Goal: Information Seeking & Learning: Find specific fact

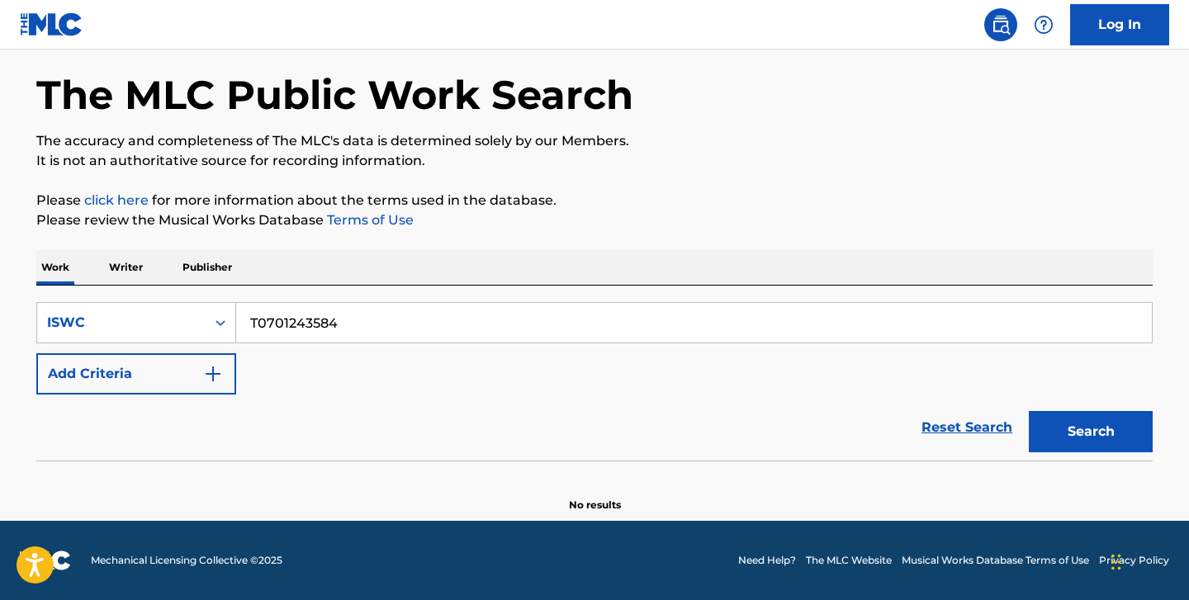
click at [280, 333] on input "T0701243584" at bounding box center [694, 323] width 916 height 40
type input "T-004.016.586-3"
click at [1029, 411] on button "Search" at bounding box center [1091, 431] width 124 height 41
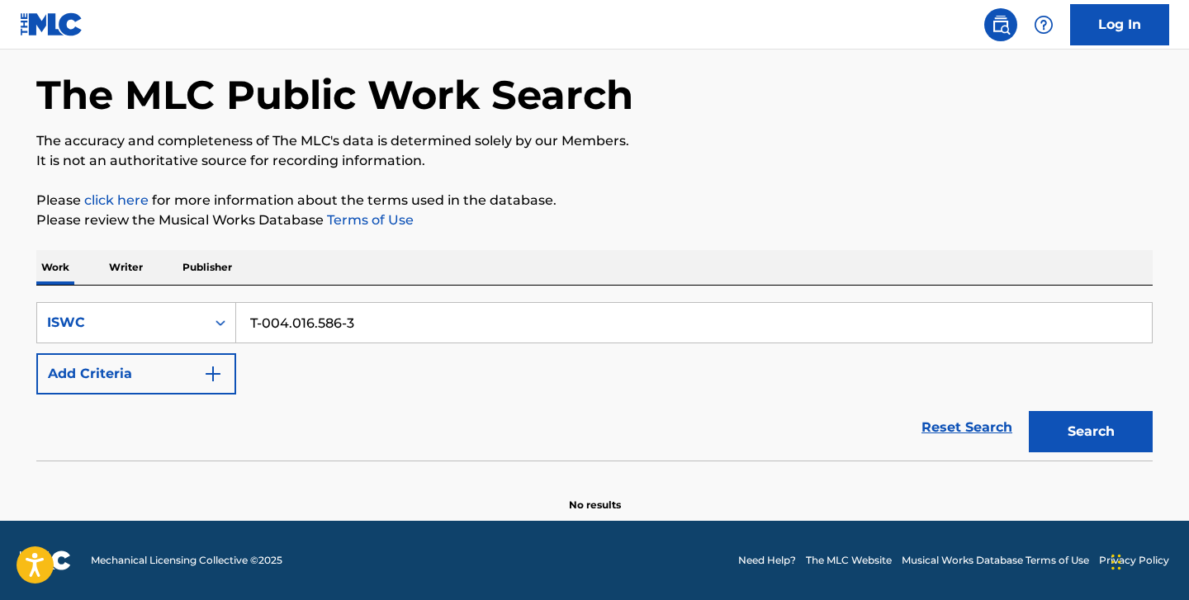
click at [129, 261] on p "Writer" at bounding box center [126, 267] width 44 height 35
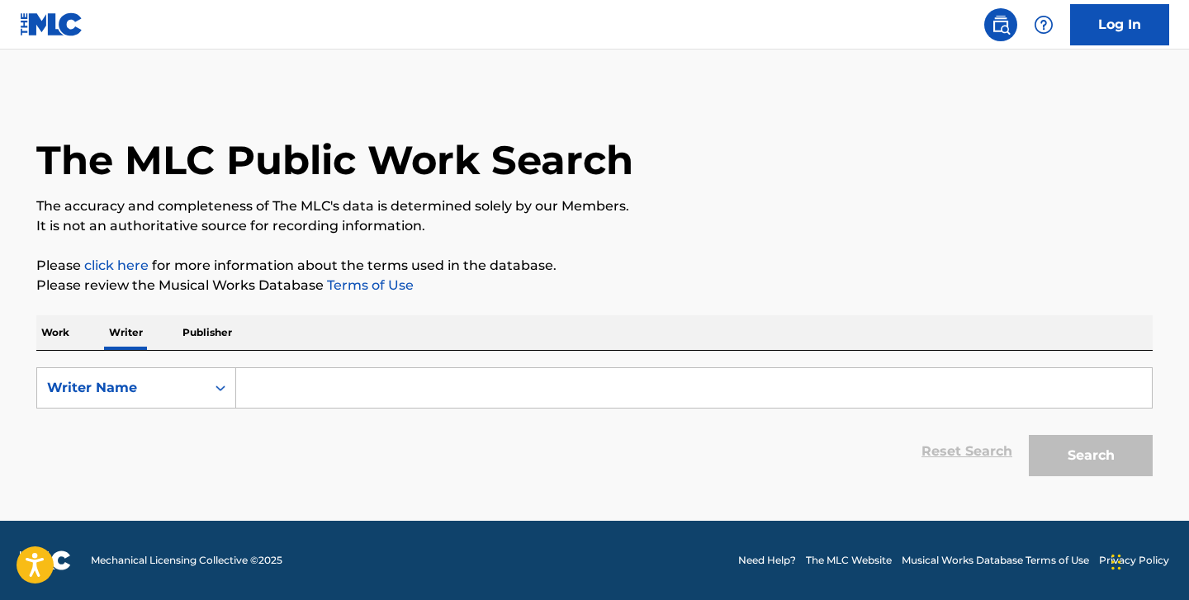
click at [273, 386] on input "Search Form" at bounding box center [694, 388] width 916 height 40
paste input "Frederick Samuel Schwam"
type input "Frederick Samuel Schwam"
click at [1029, 435] on button "Search" at bounding box center [1091, 455] width 124 height 41
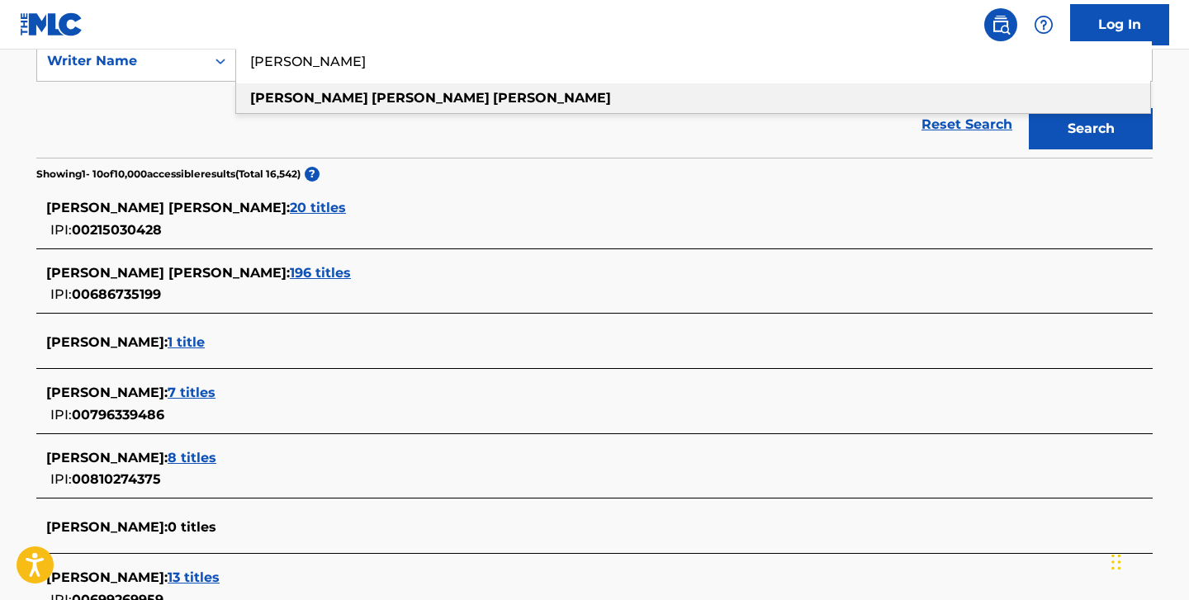
scroll to position [99, 0]
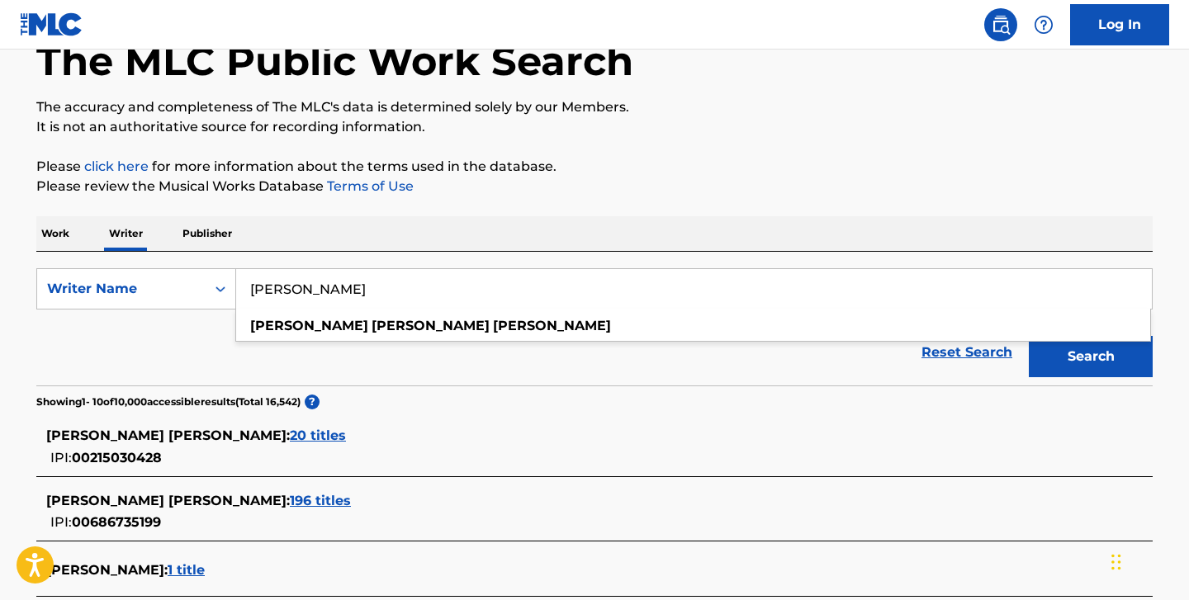
click at [476, 370] on div "Reset Search Search" at bounding box center [594, 353] width 1117 height 66
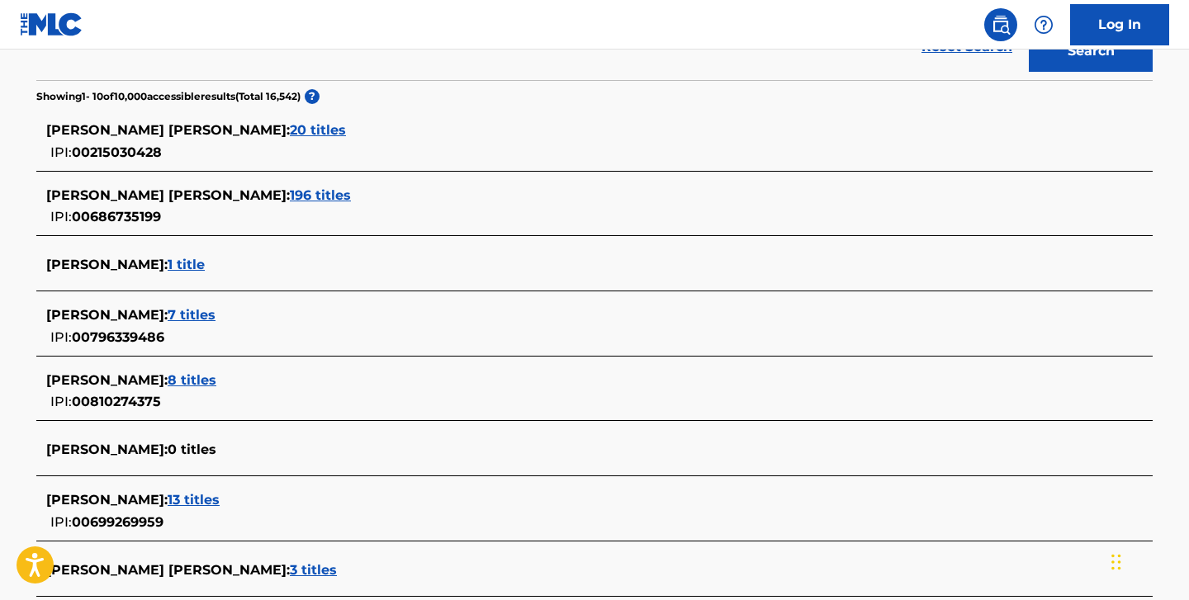
scroll to position [386, 0]
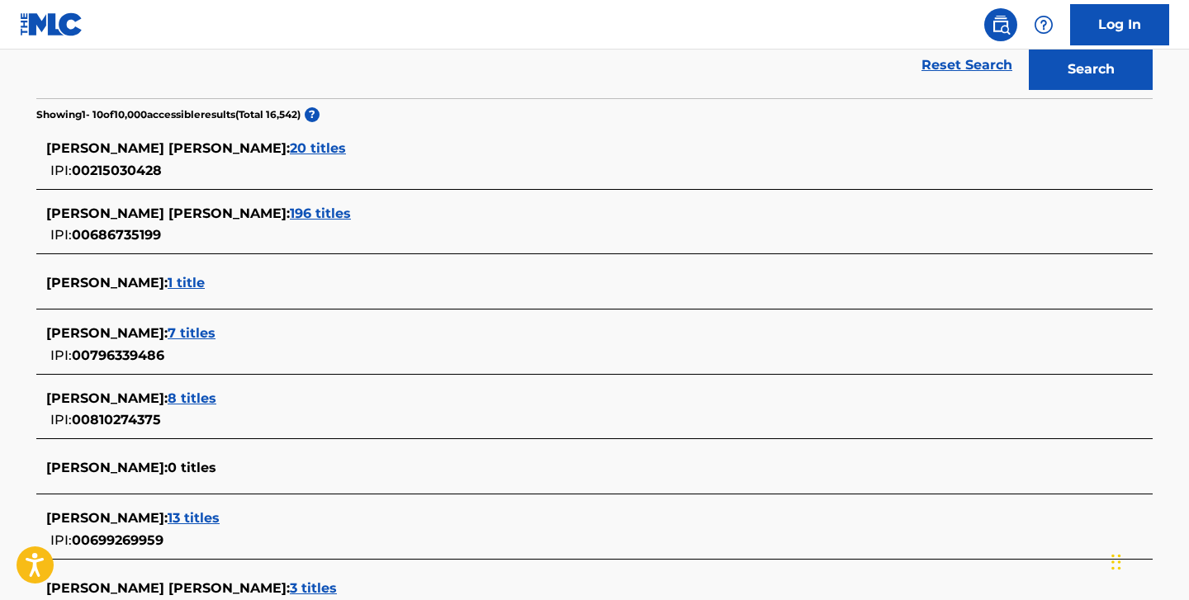
click at [205, 278] on span "1 title" at bounding box center [186, 283] width 37 height 16
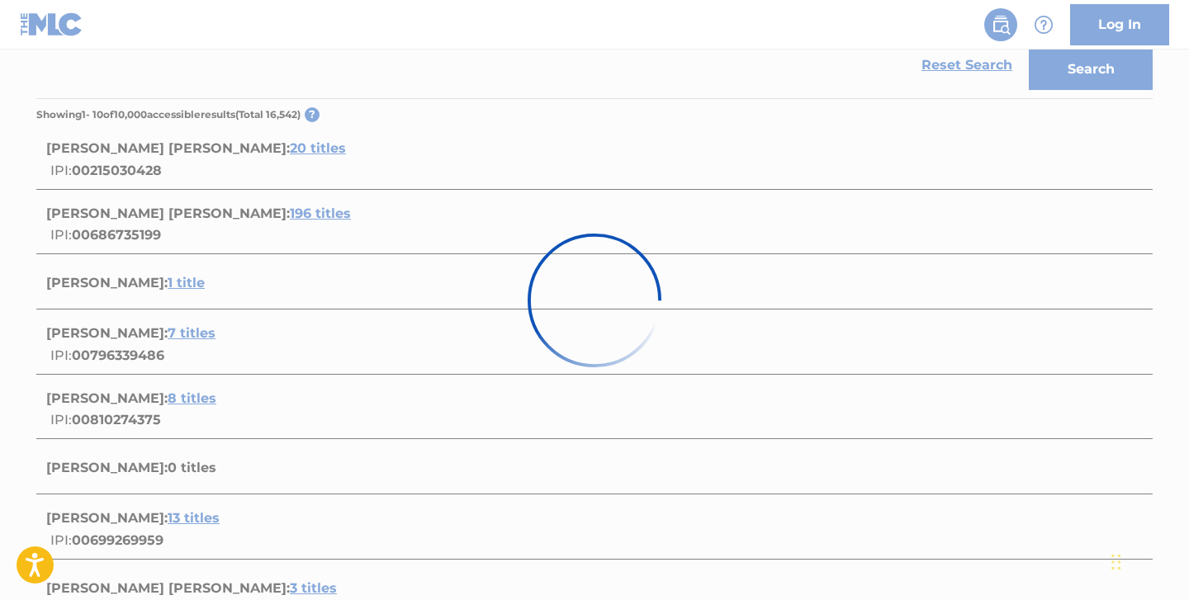
scroll to position [247, 0]
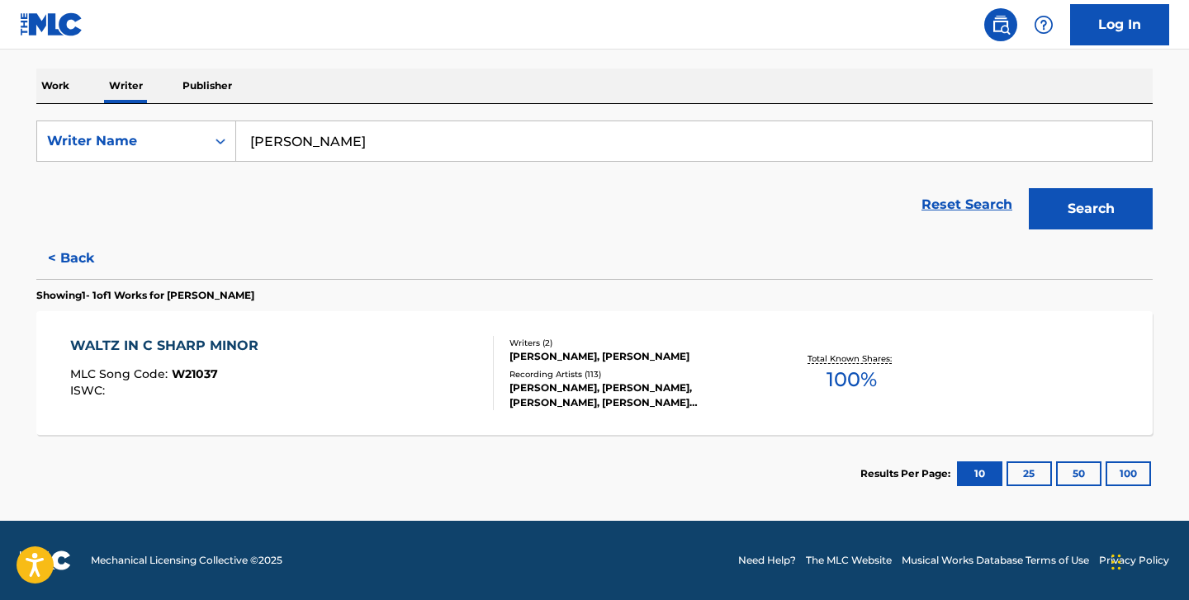
click at [200, 353] on div "WALTZ IN C SHARP MINOR" at bounding box center [168, 346] width 197 height 20
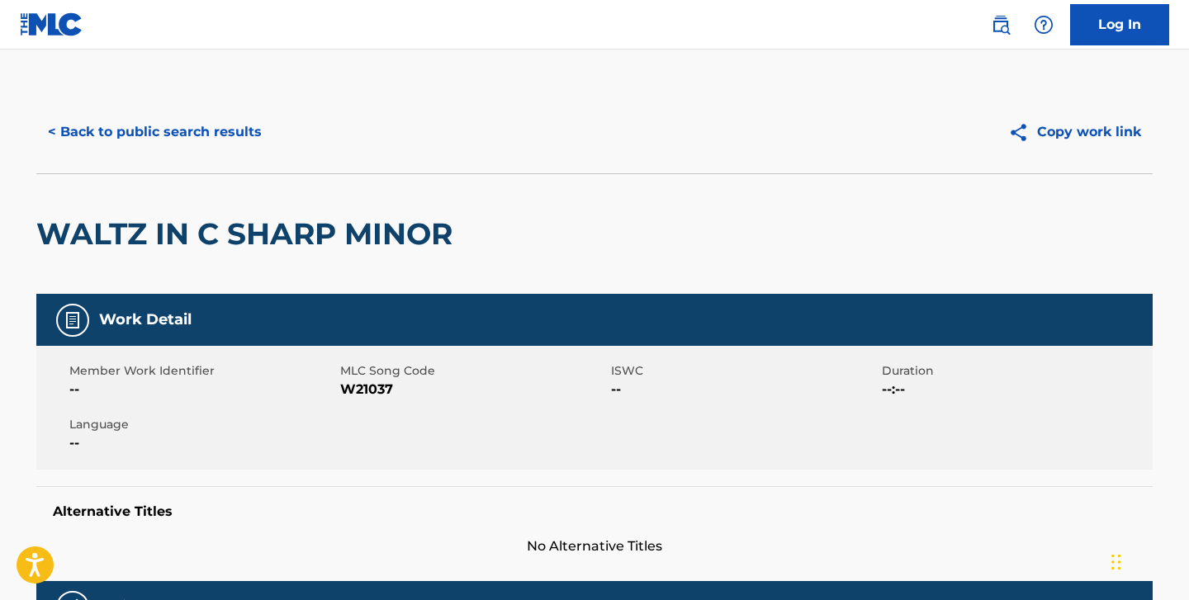
click at [105, 127] on button "< Back to public search results" at bounding box center [154, 131] width 237 height 41
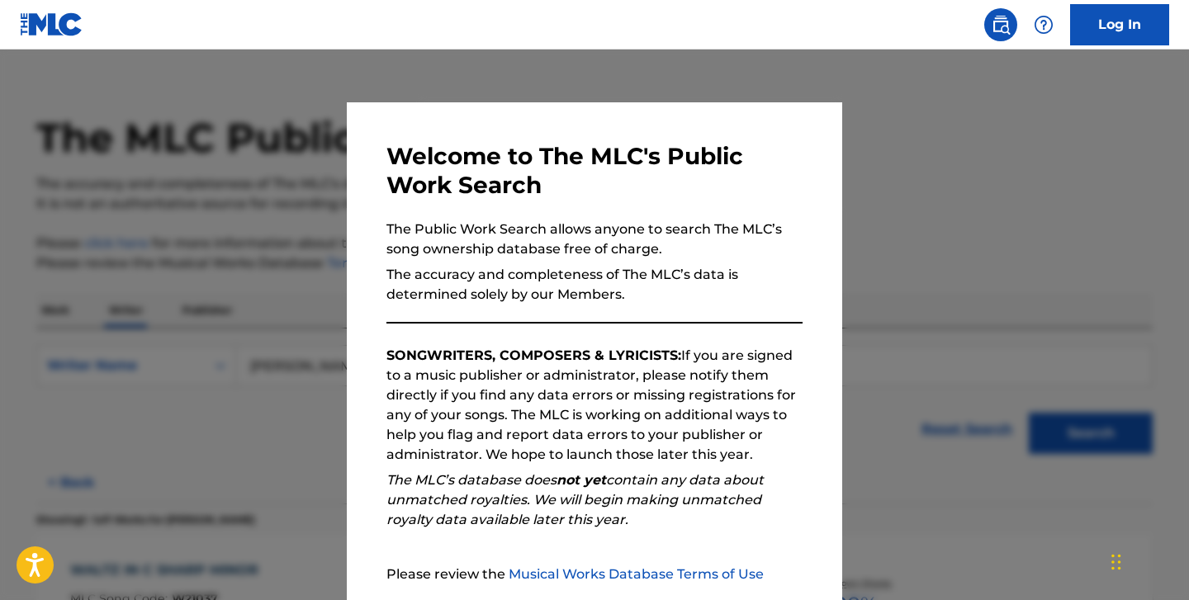
click at [523, 91] on div at bounding box center [594, 350] width 1189 height 600
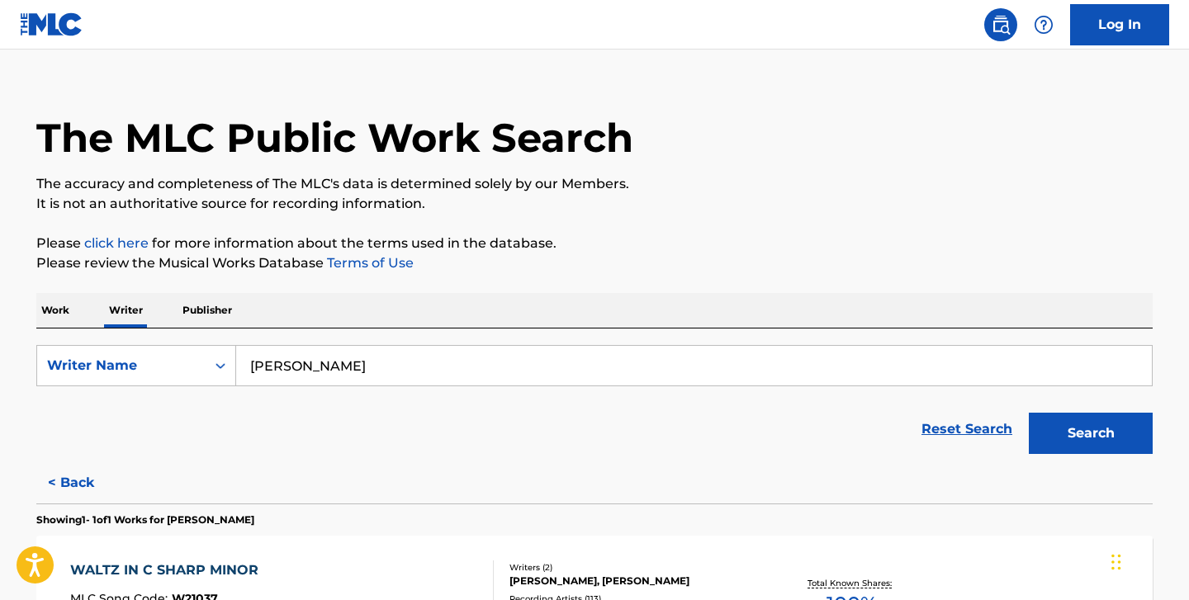
click at [66, 318] on p "Work" at bounding box center [55, 310] width 38 height 35
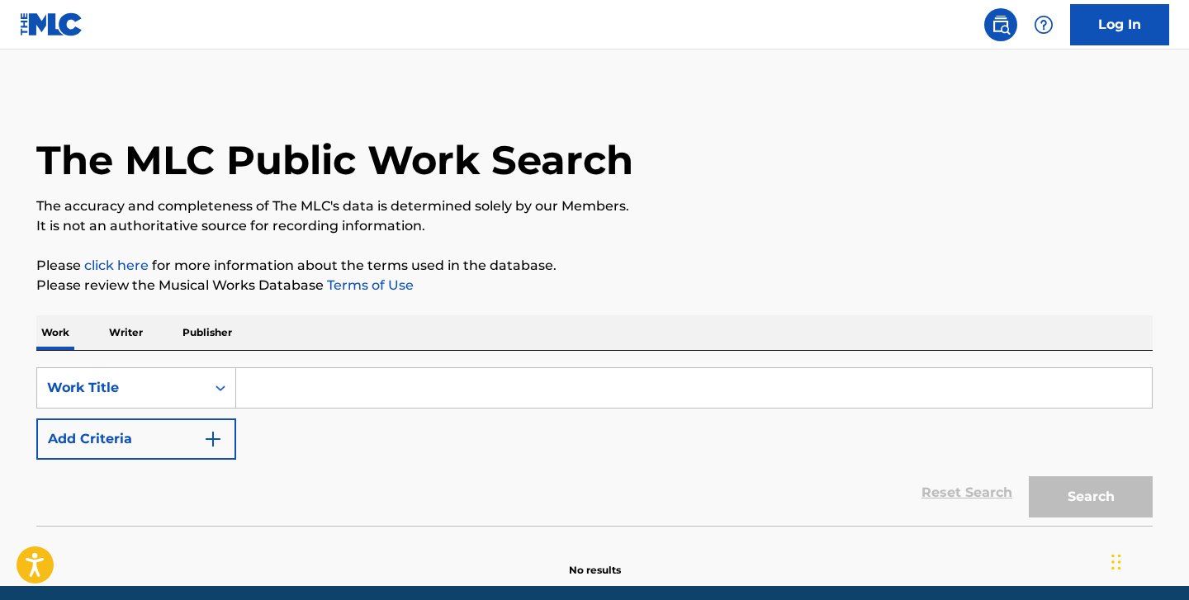
click at [287, 382] on input "Search Form" at bounding box center [694, 388] width 916 height 40
paste input "7292038"
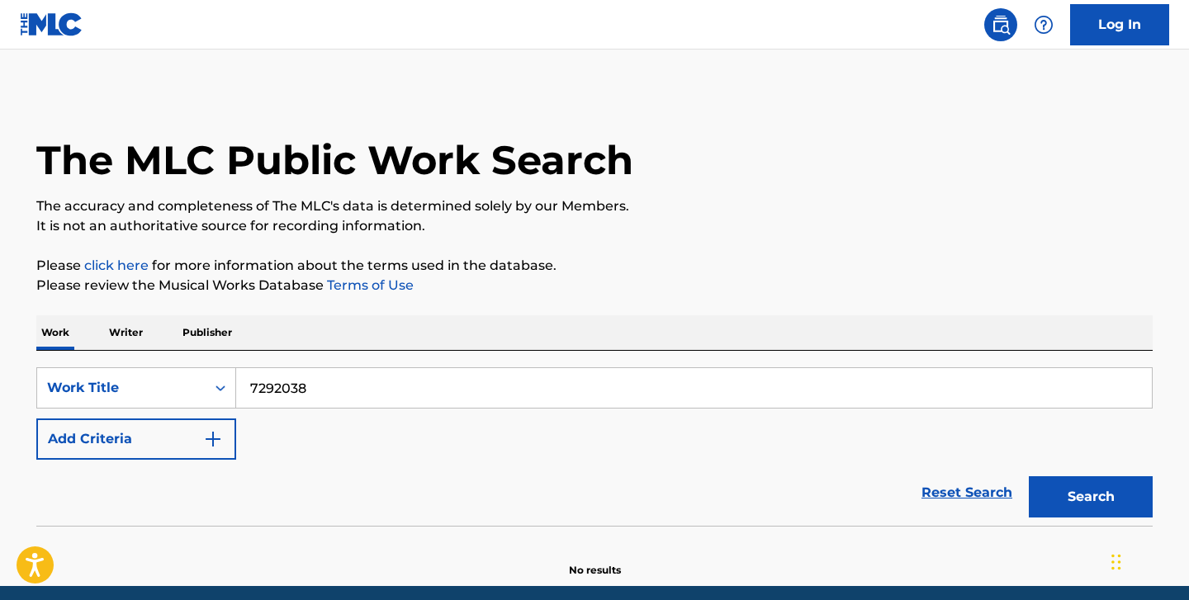
type input "7292038"
click at [1029, 476] on button "Search" at bounding box center [1091, 496] width 124 height 41
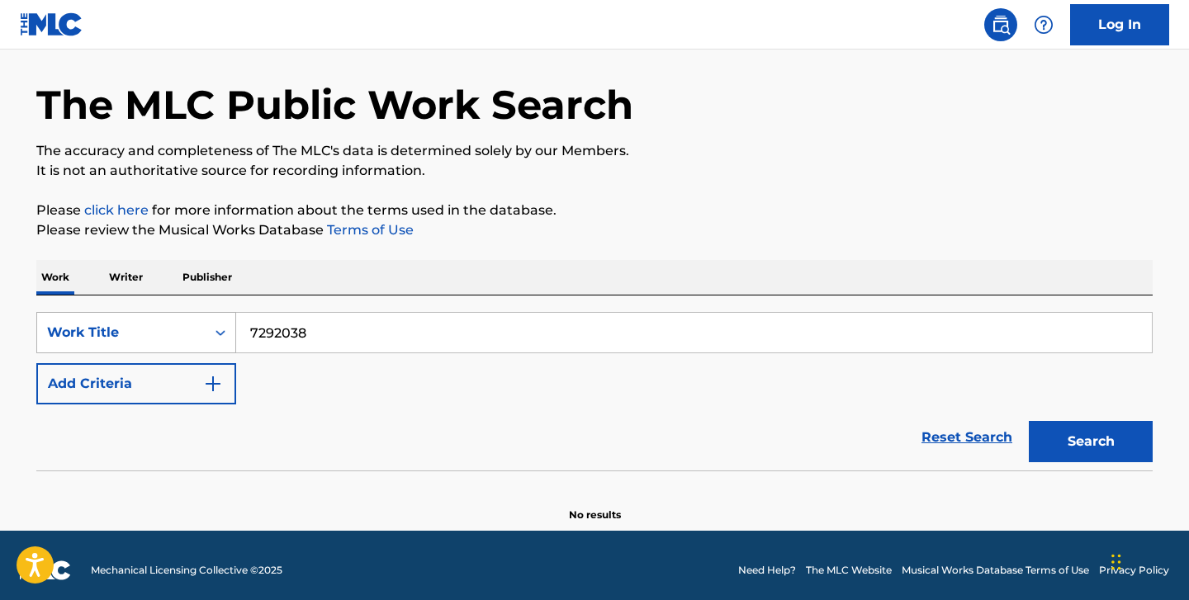
click at [200, 353] on div "Work Title" at bounding box center [136, 332] width 200 height 41
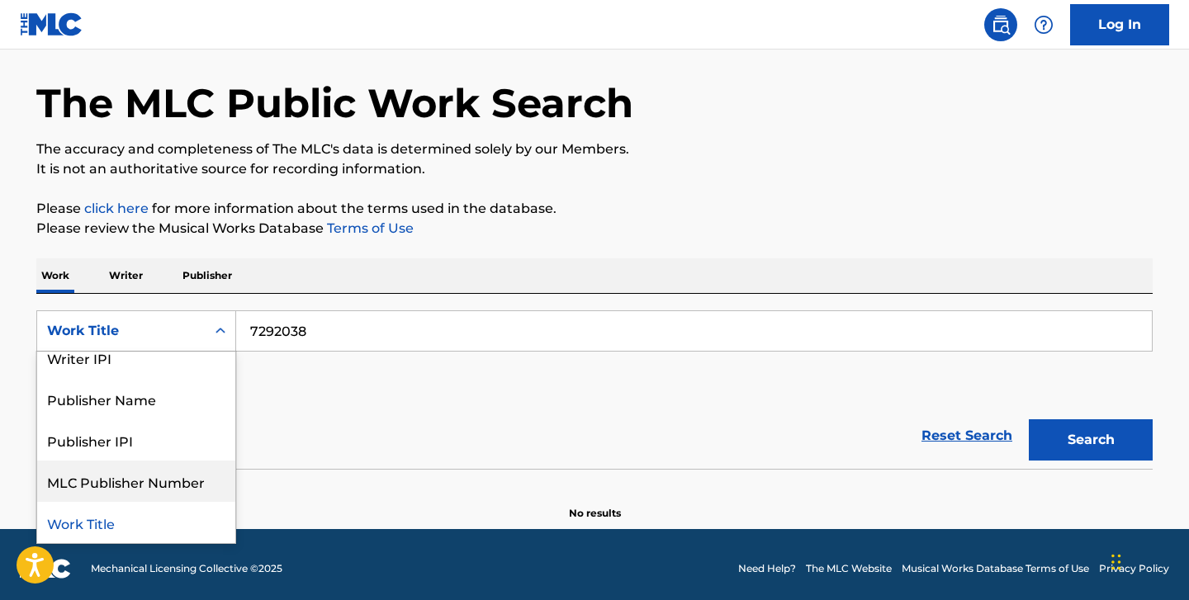
scroll to position [0, 0]
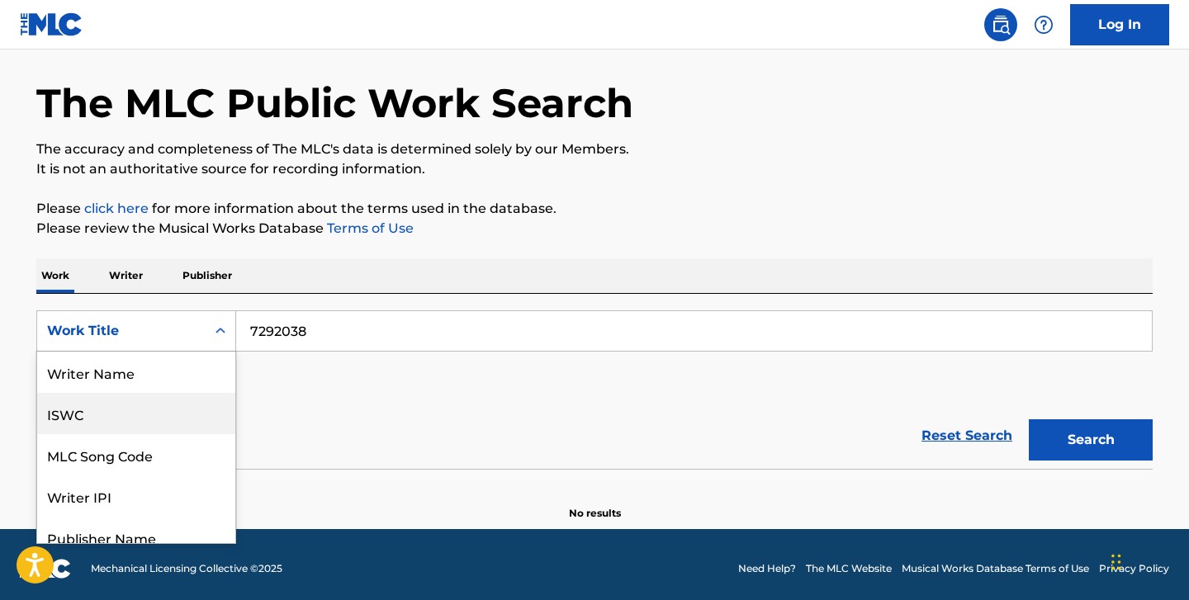
click at [103, 409] on div "ISWC" at bounding box center [136, 413] width 198 height 41
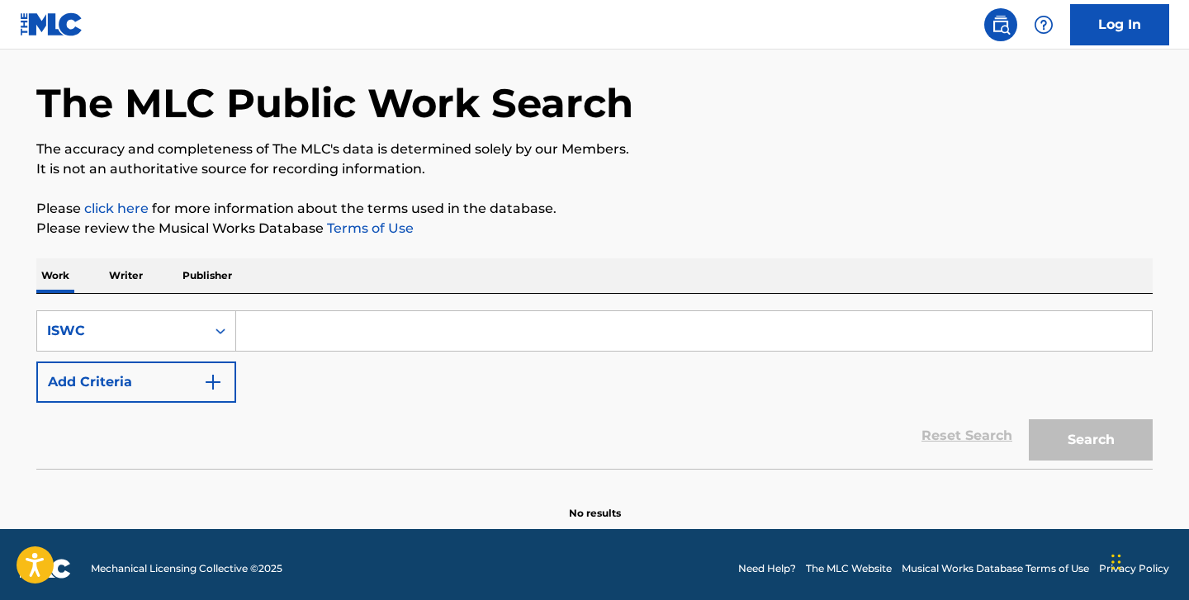
paste input "7292038"
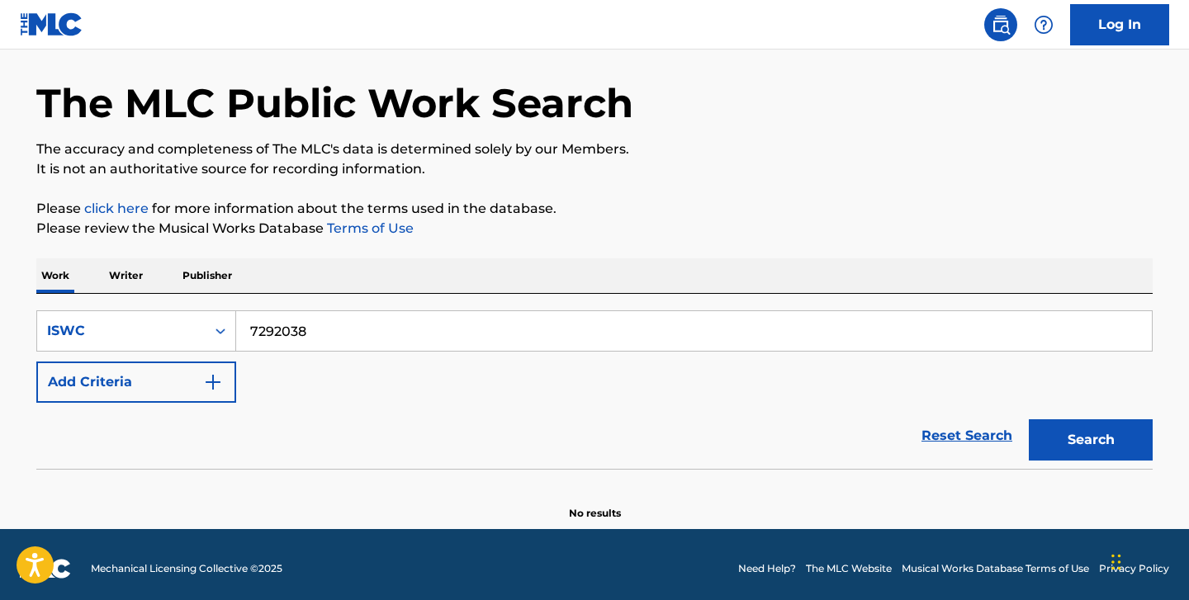
click at [1029, 420] on button "Search" at bounding box center [1091, 440] width 124 height 41
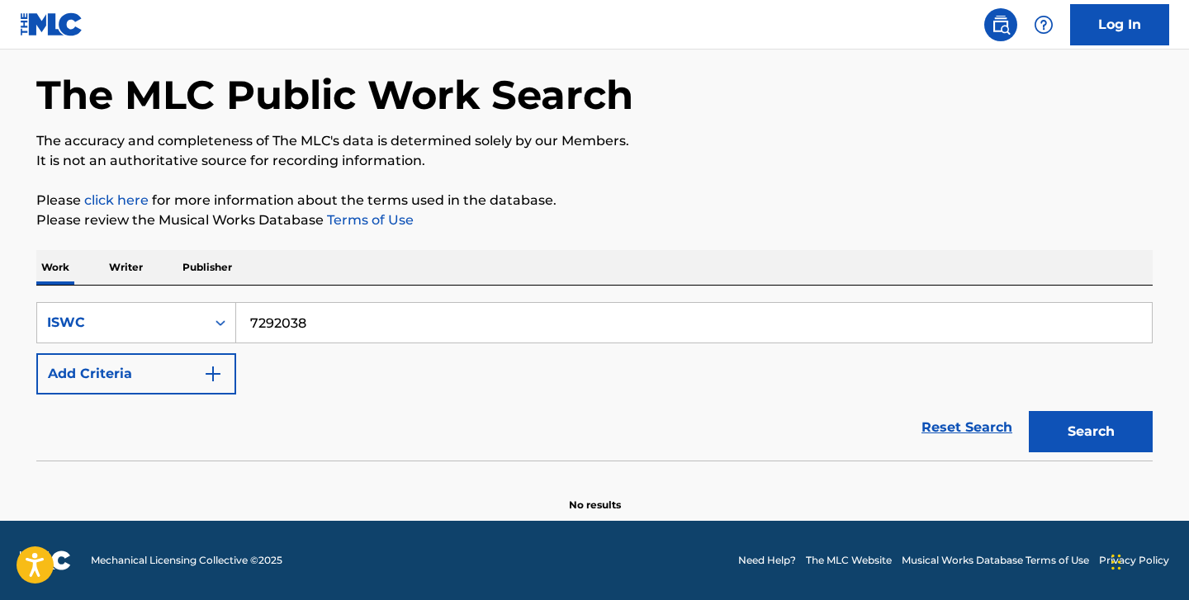
click at [266, 329] on input "7292038" at bounding box center [694, 323] width 916 height 40
paste input "T9131066881"
type input "T9131066881"
click at [1029, 411] on button "Search" at bounding box center [1091, 431] width 124 height 41
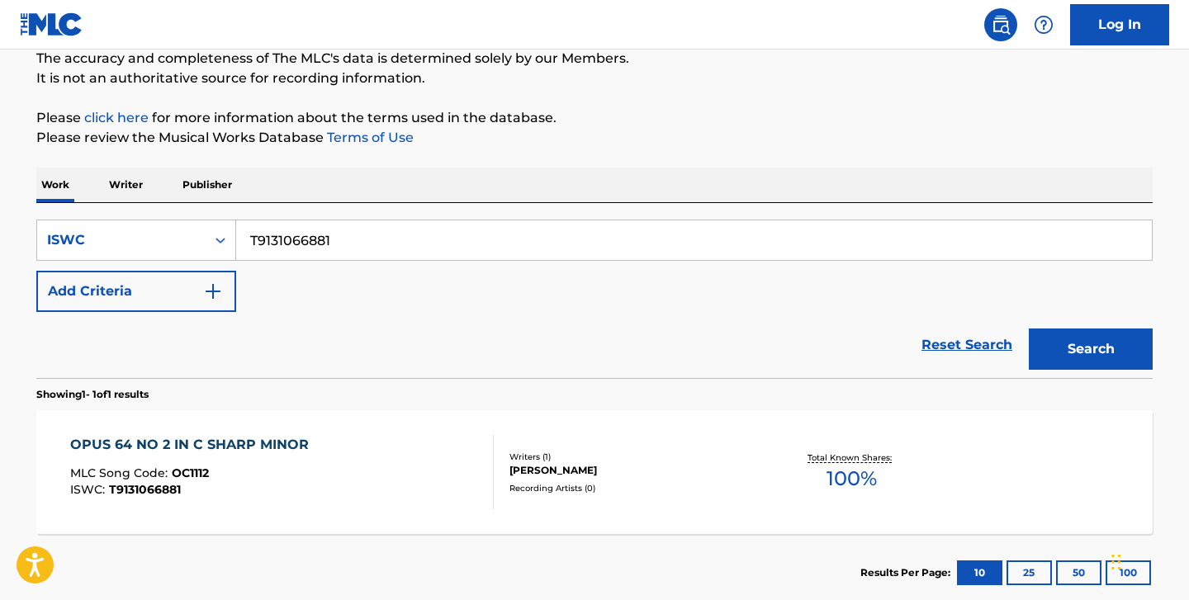
scroll to position [247, 0]
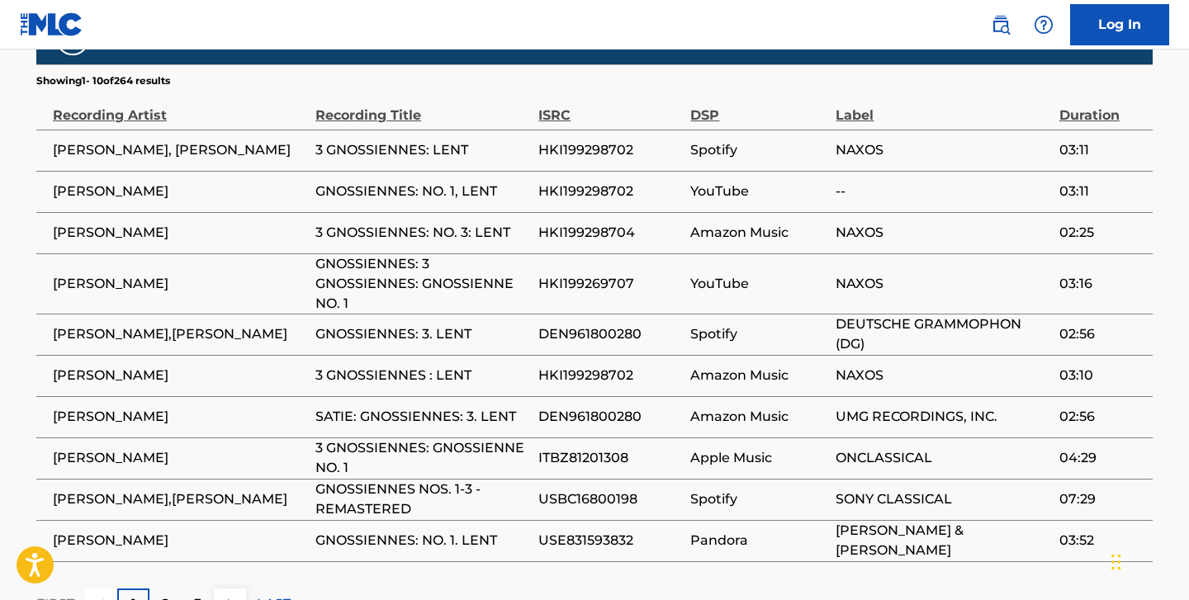
scroll to position [1081, 0]
